Goal: Complete application form

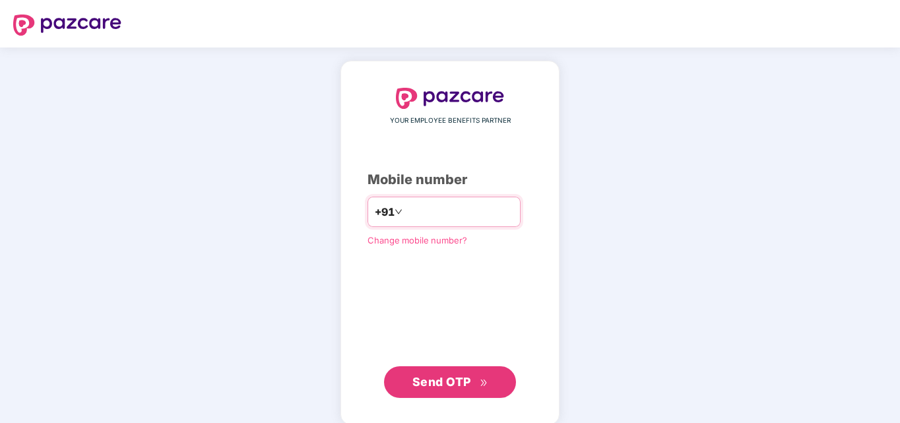
click at [419, 204] on input "number" at bounding box center [459, 211] width 108 height 21
type input "**********"
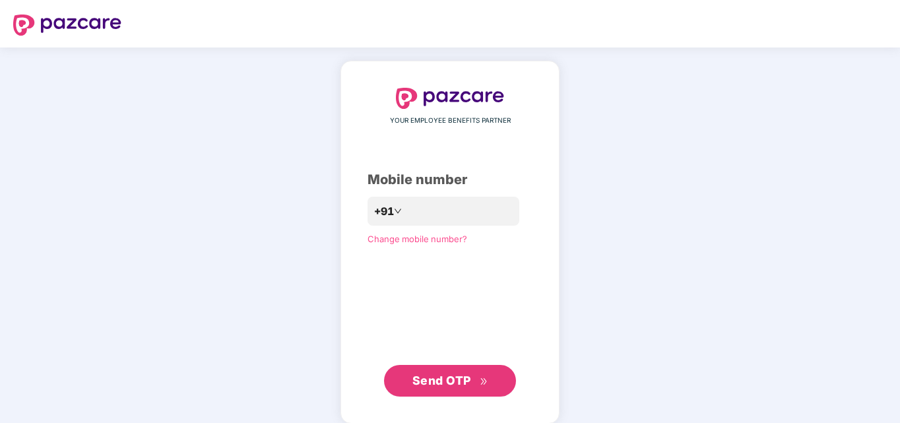
click at [428, 377] on span "Send OTP" at bounding box center [441, 380] width 59 height 14
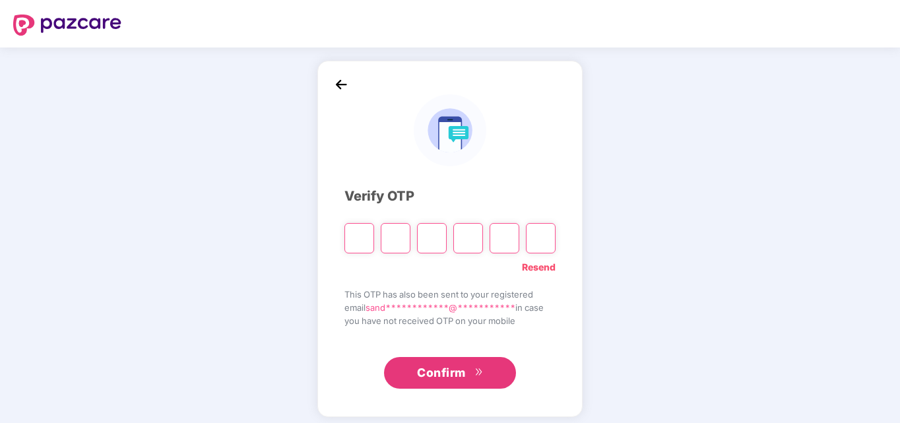
click at [367, 242] on input "Please enter verification code. Digit 1" at bounding box center [359, 238] width 30 height 30
type input "*"
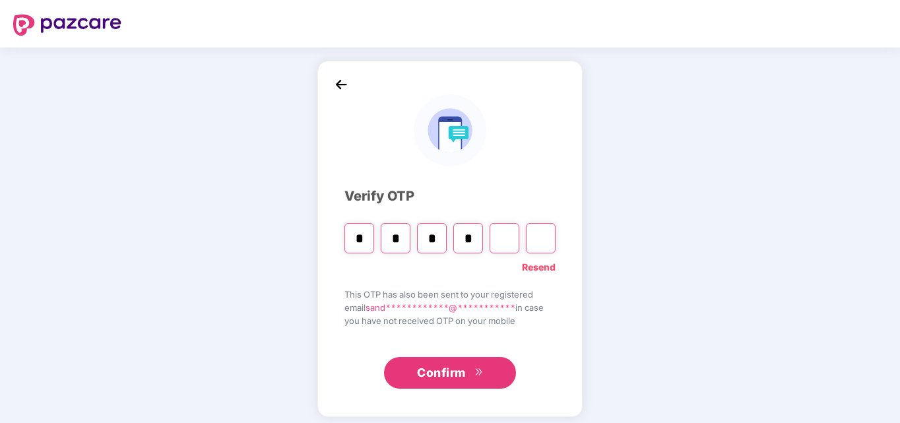
type input "*"
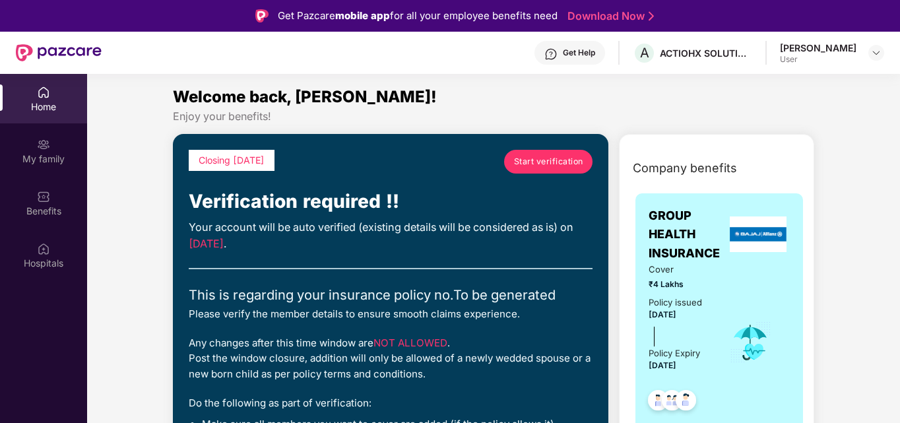
click at [540, 156] on span "Start verification" at bounding box center [548, 161] width 69 height 13
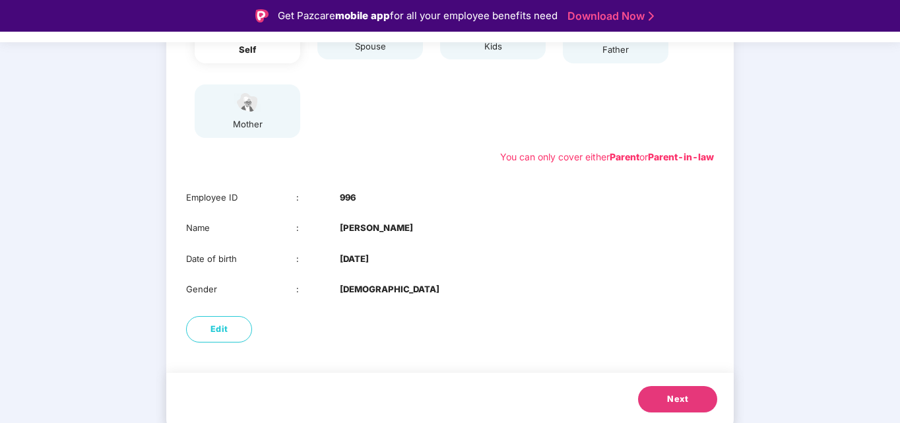
scroll to position [209, 0]
click at [660, 394] on button "Next" at bounding box center [677, 398] width 79 height 26
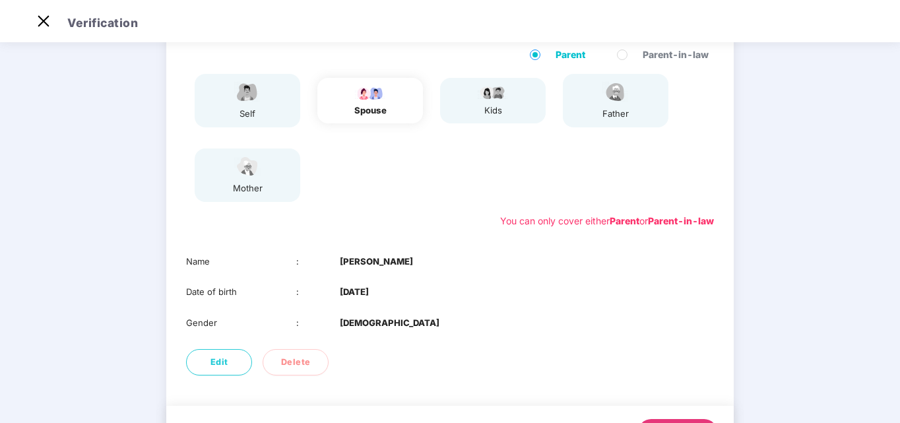
scroll to position [178, 0]
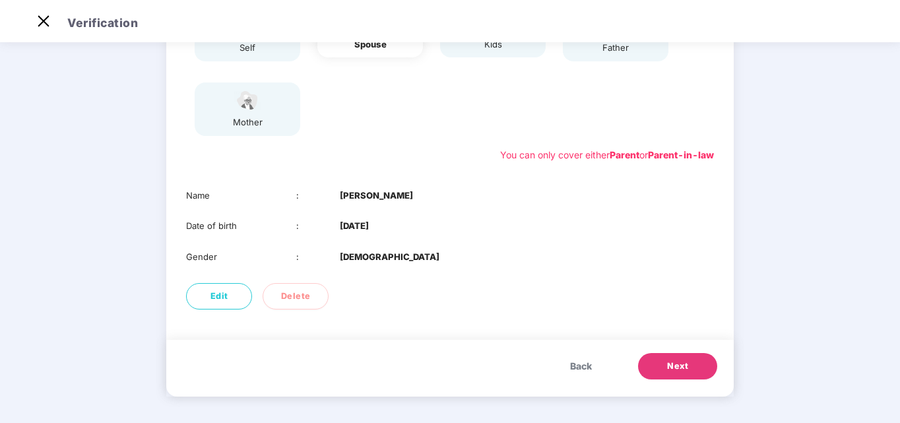
click at [695, 362] on button "Next" at bounding box center [677, 366] width 79 height 26
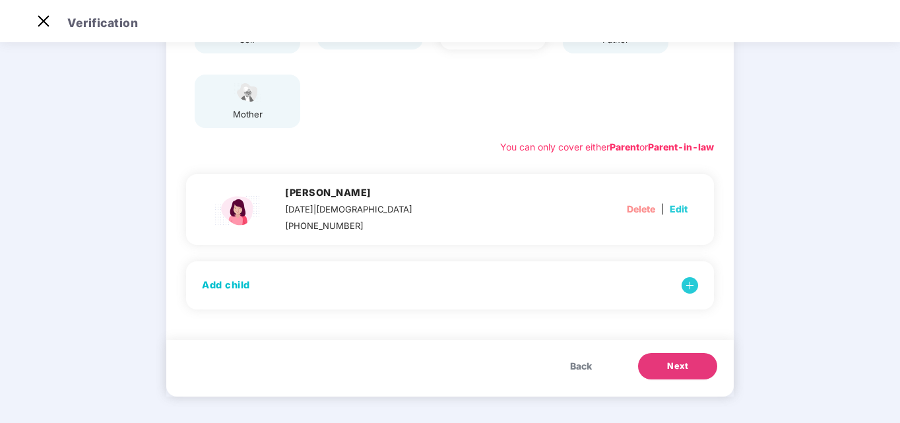
click at [705, 369] on button "Next" at bounding box center [677, 366] width 79 height 26
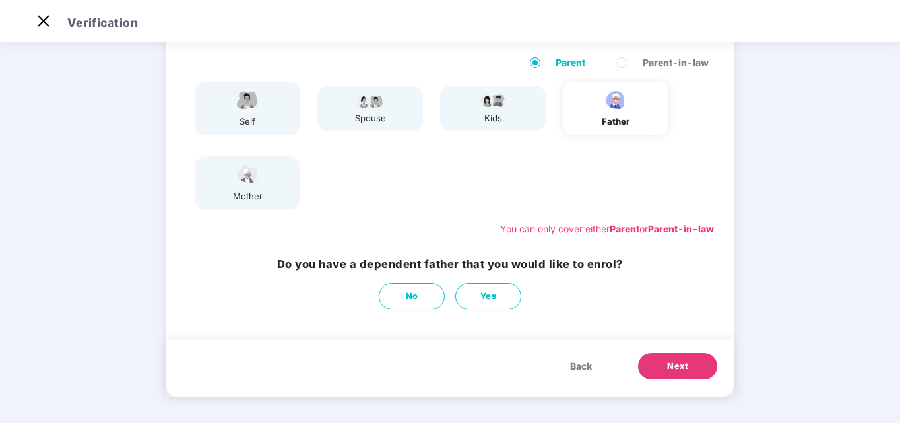
click at [661, 361] on button "Next" at bounding box center [677, 366] width 79 height 26
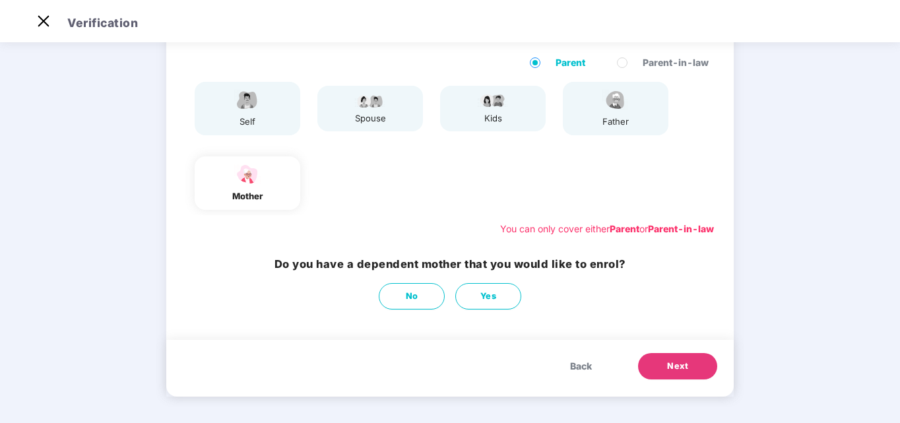
click at [661, 361] on button "Next" at bounding box center [677, 366] width 79 height 26
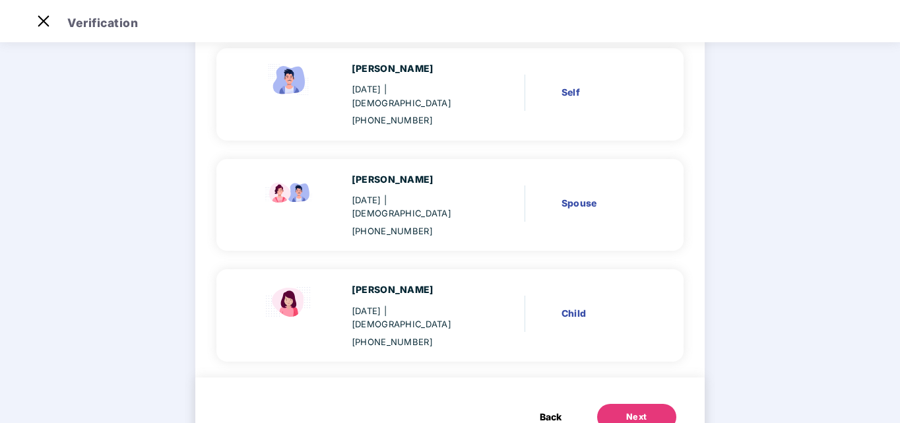
scroll to position [136, 0]
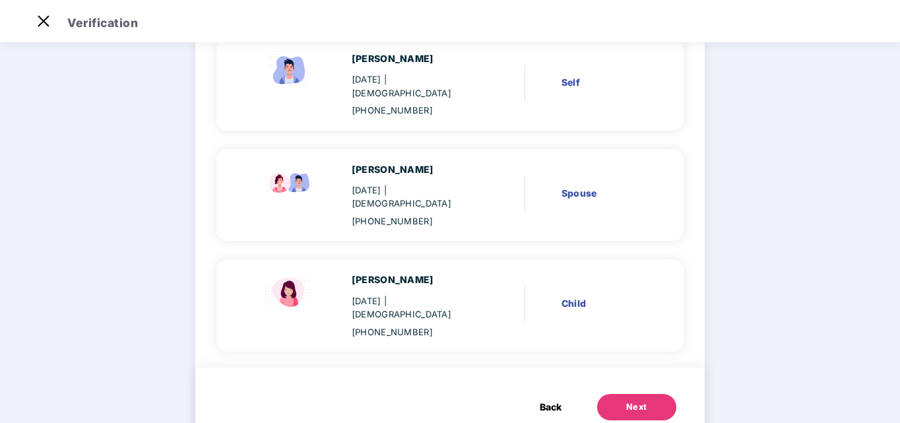
click at [614, 394] on button "Next" at bounding box center [636, 407] width 79 height 26
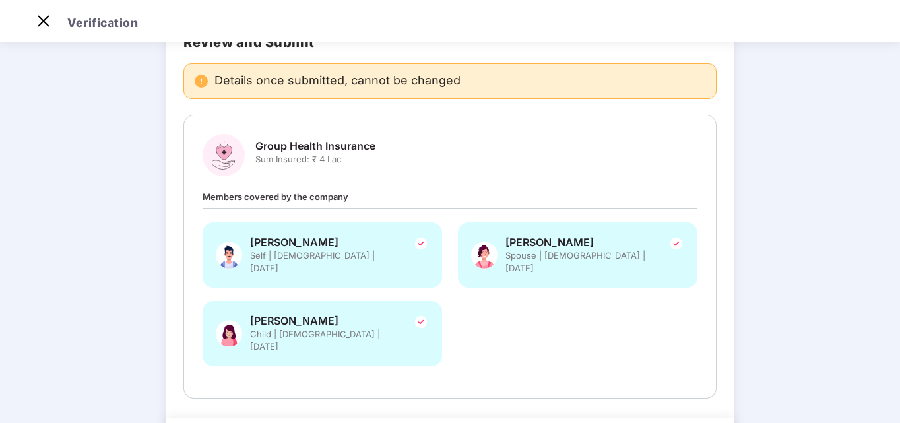
scroll to position [139, 0]
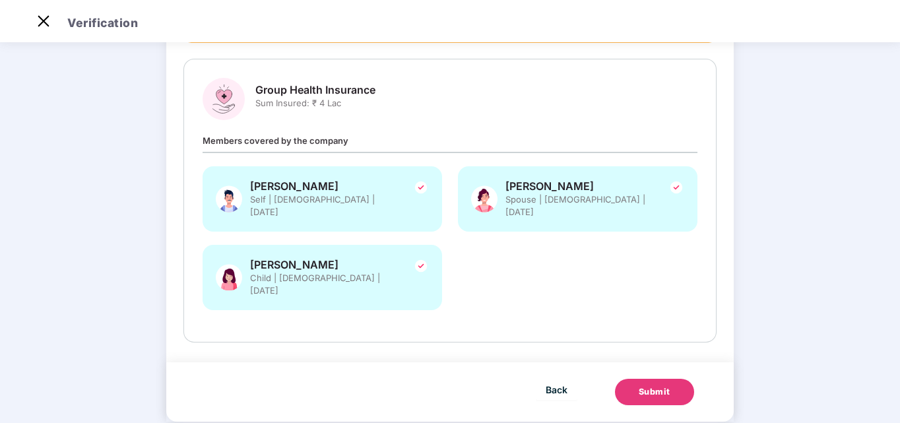
click at [648, 385] on div "Submit" at bounding box center [655, 391] width 32 height 13
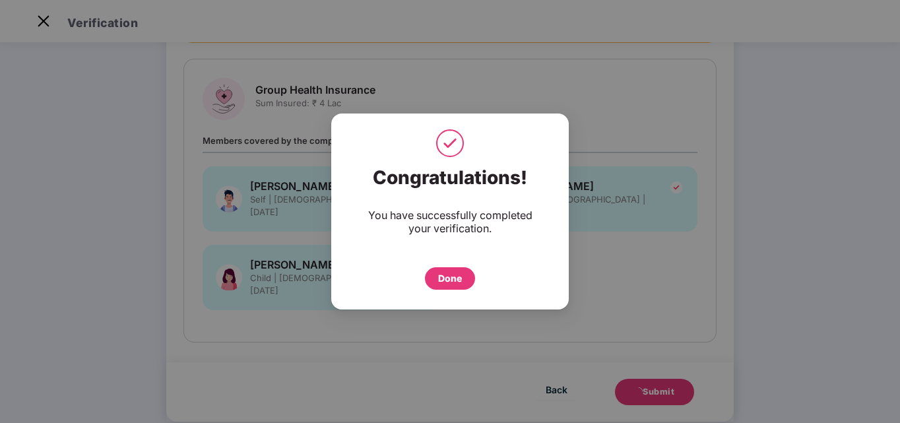
click at [460, 283] on div "Done" at bounding box center [450, 278] width 24 height 15
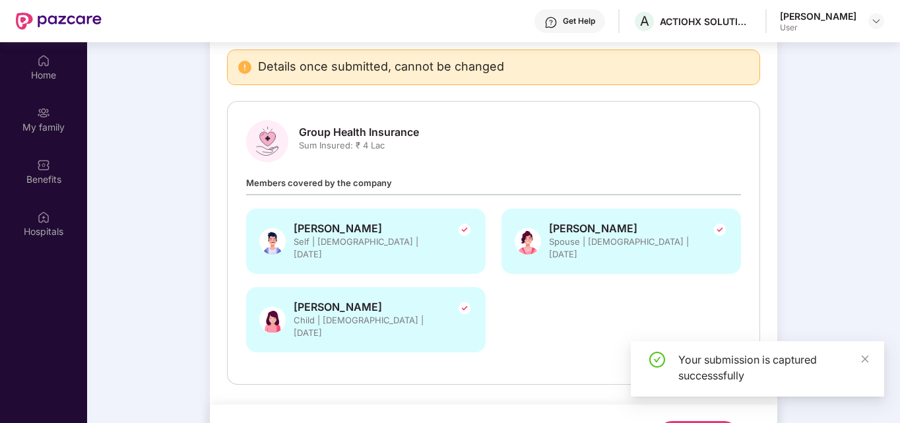
scroll to position [74, 0]
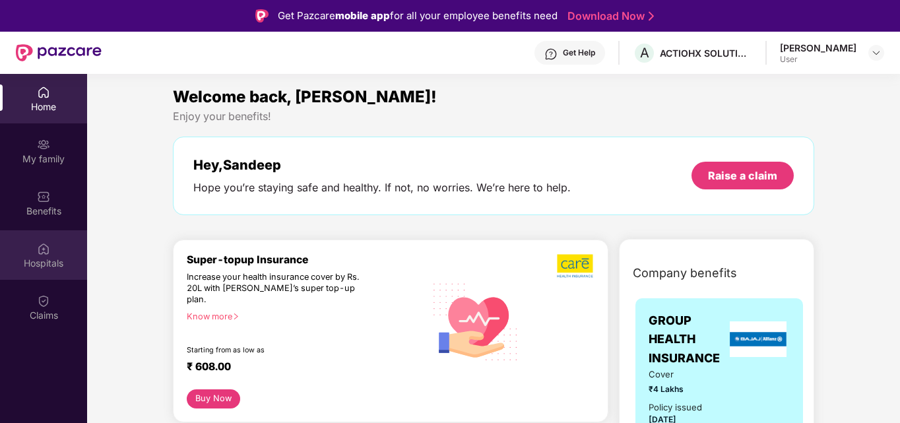
click at [43, 249] on img at bounding box center [43, 248] width 13 height 13
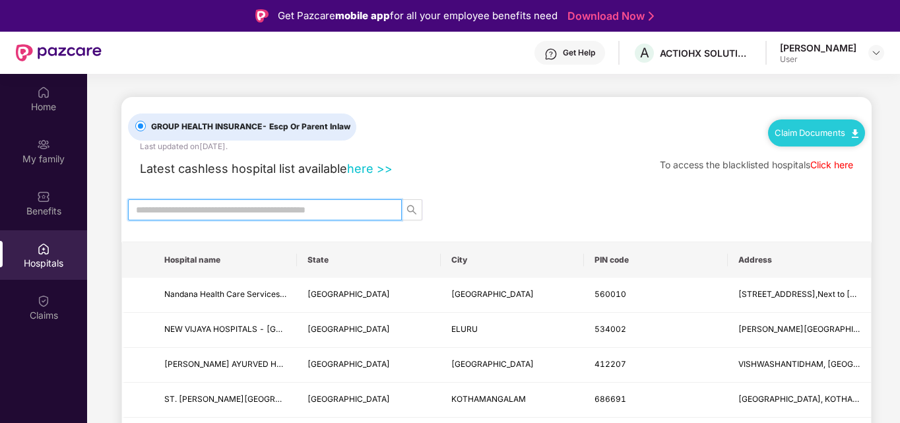
click at [270, 205] on input "text" at bounding box center [259, 210] width 247 height 15
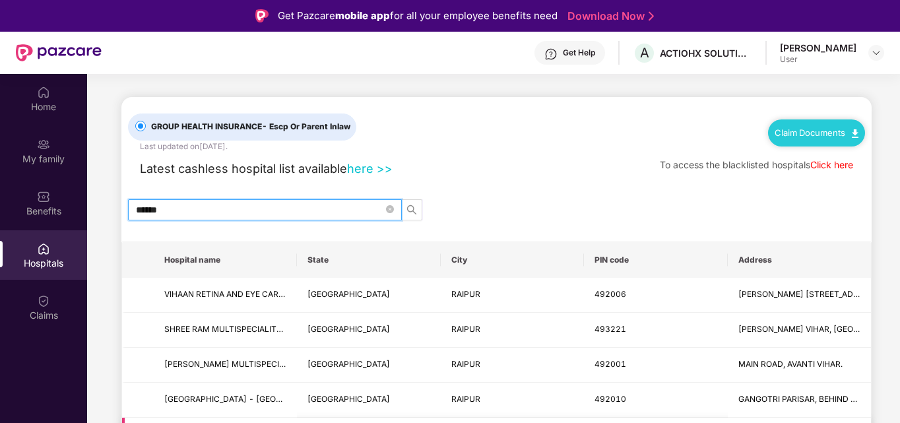
type input "******"
